Goal: Find specific page/section: Find specific page/section

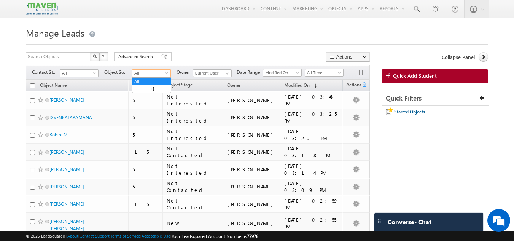
click at [156, 70] on span "All" at bounding box center [150, 73] width 36 height 7
click at [124, 71] on span "Object Source" at bounding box center [118, 72] width 28 height 7
click at [170, 73] on span at bounding box center [167, 75] width 6 height 6
click at [182, 53] on div "Search Objects X ? 395 results found Advanced Search Advanced Search Advanced s…" at bounding box center [198, 57] width 344 height 11
click at [164, 73] on span "All" at bounding box center [150, 73] width 36 height 7
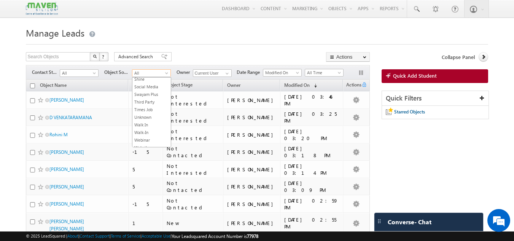
scroll to position [266, 0]
click at [226, 41] on div at bounding box center [257, 42] width 463 height 5
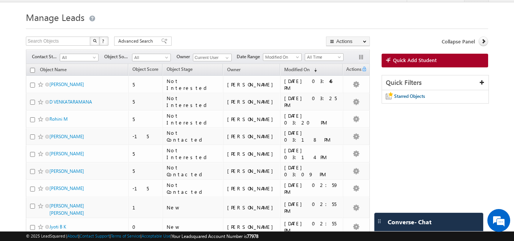
scroll to position [0, 0]
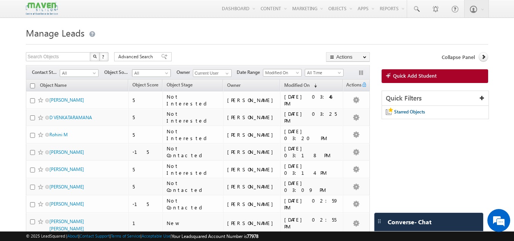
click at [165, 75] on span at bounding box center [167, 75] width 6 height 6
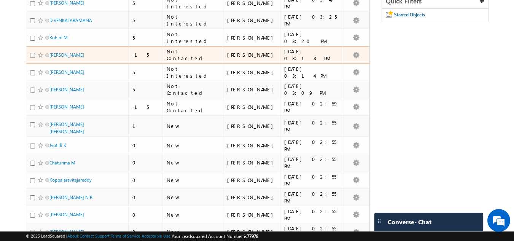
scroll to position [114, 0]
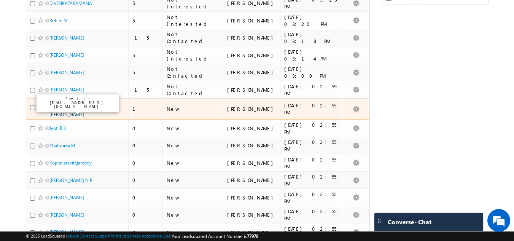
click at [84, 111] on link "[PERSON_NAME] [PERSON_NAME]" at bounding box center [66, 110] width 35 height 13
